Goal: Communication & Community: Answer question/provide support

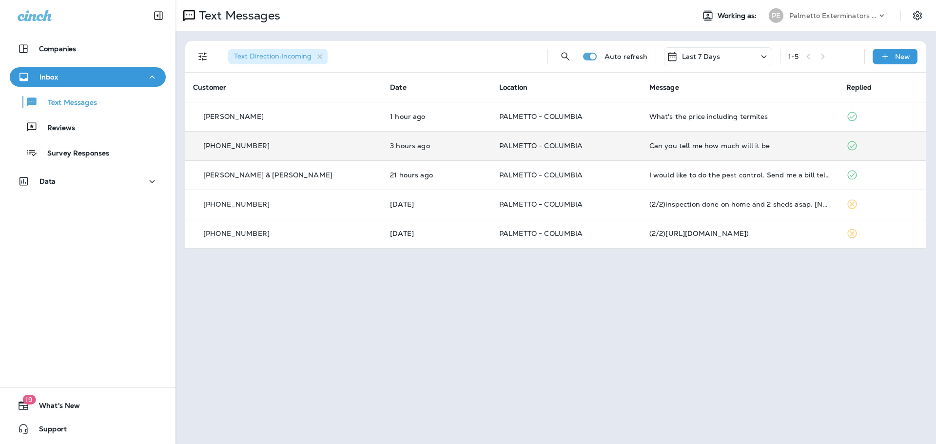
click at [725, 150] on td "Can you tell me how much will it be" at bounding box center [740, 145] width 197 height 29
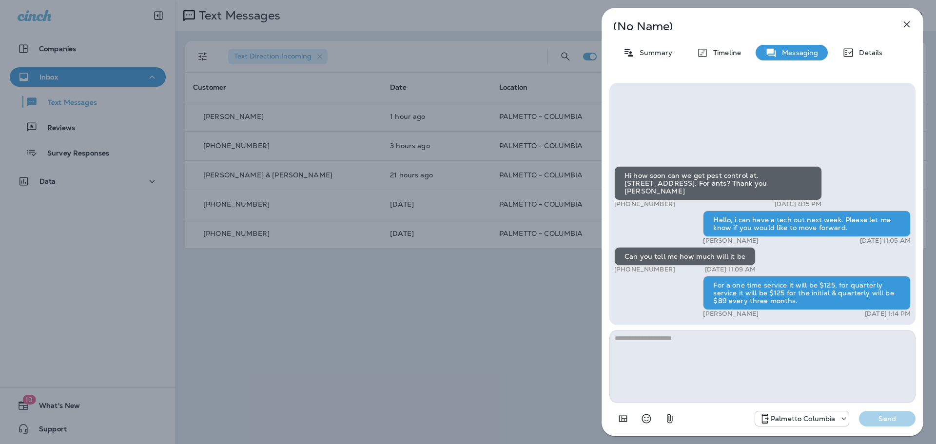
click at [906, 23] on icon "button" at bounding box center [907, 24] width 6 height 6
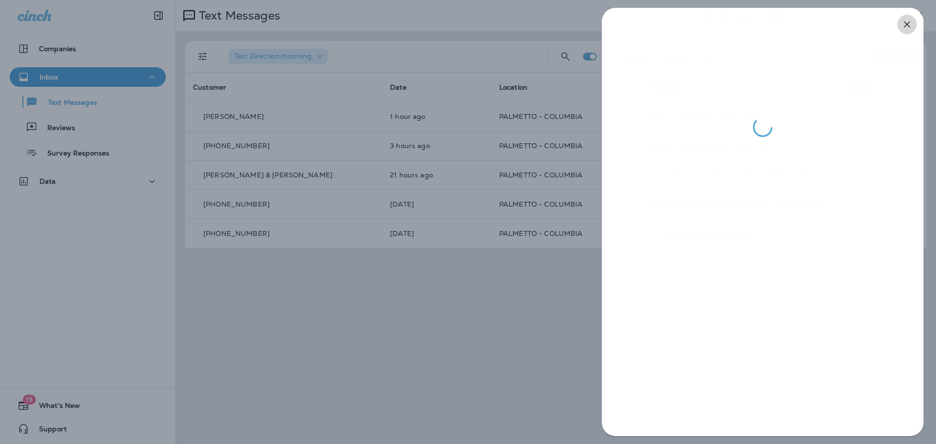
click at [908, 24] on div at bounding box center [763, 222] width 322 height 428
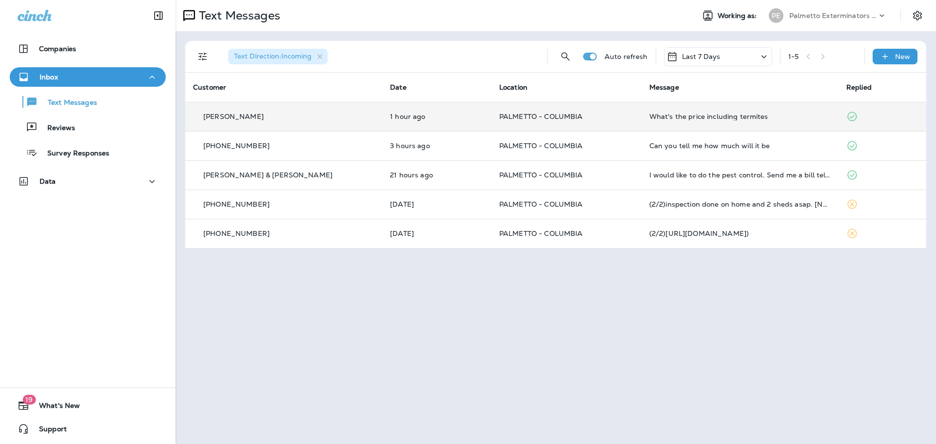
click at [707, 122] on td "What's the price including termites" at bounding box center [740, 116] width 197 height 29
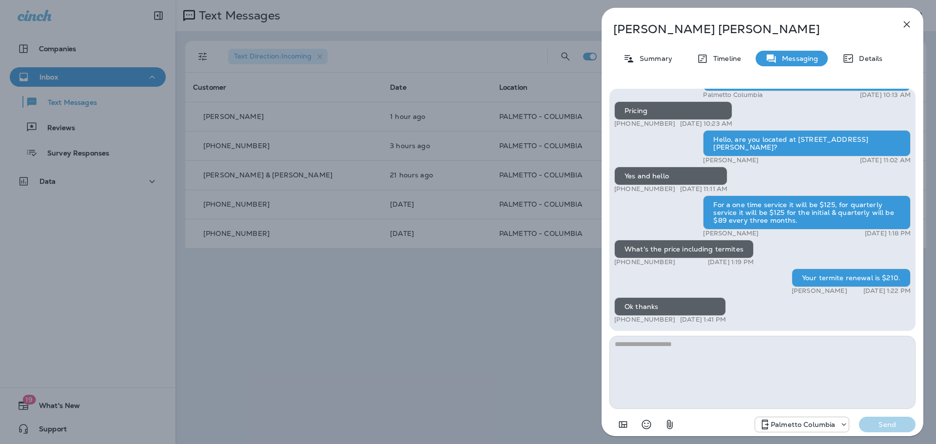
click at [689, 345] on textarea at bounding box center [762, 372] width 306 height 73
type textarea "**********"
click at [888, 424] on p "Send" at bounding box center [887, 424] width 41 height 9
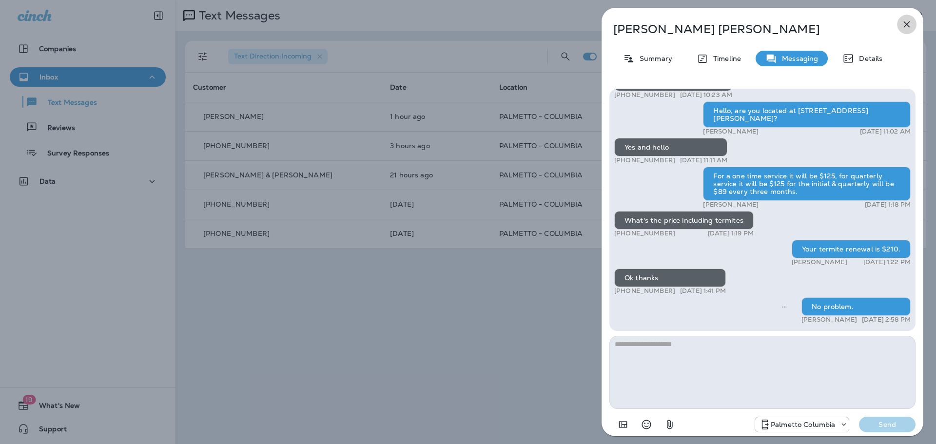
click at [909, 21] on icon "button" at bounding box center [907, 25] width 12 height 12
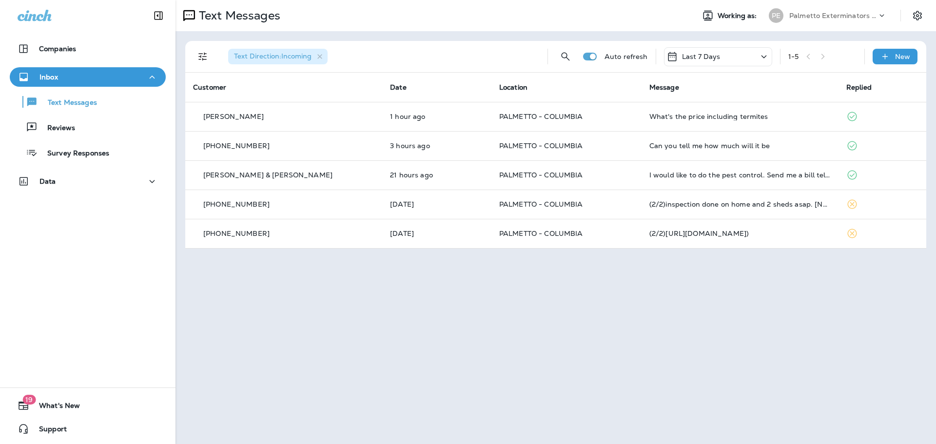
click at [750, 53] on div "Last 7 Days" at bounding box center [718, 56] width 108 height 19
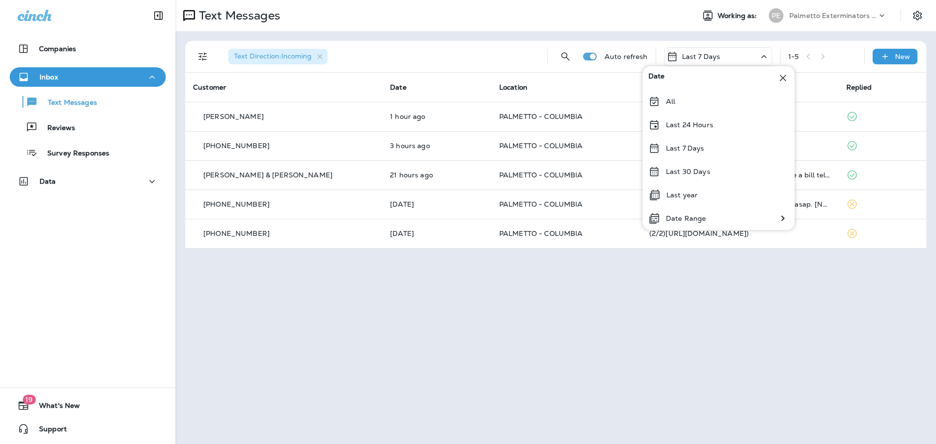
click at [678, 97] on div "All" at bounding box center [718, 101] width 152 height 23
